Goal: Register for event/course

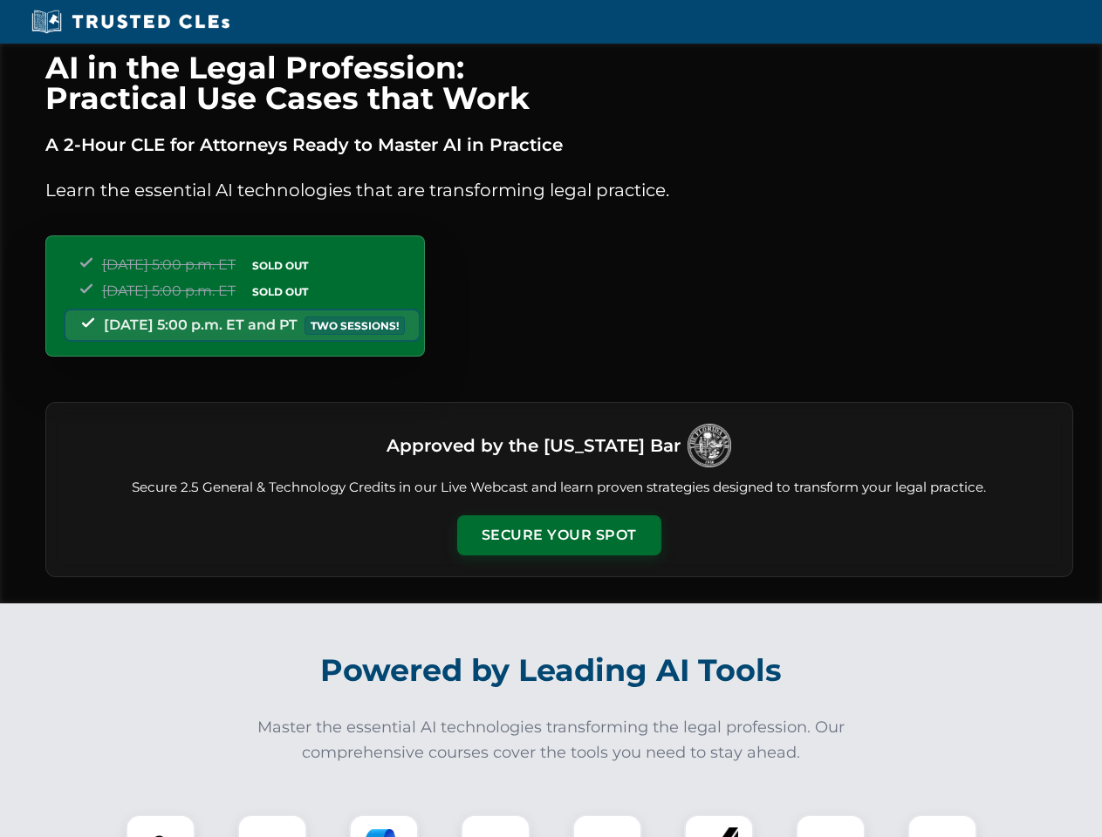
click at [558, 536] on button "Secure Your Spot" at bounding box center [559, 535] width 204 height 40
click at [160, 826] on img at bounding box center [160, 849] width 51 height 51
click at [272, 826] on div at bounding box center [272, 850] width 70 height 70
